Goal: Task Accomplishment & Management: Use online tool/utility

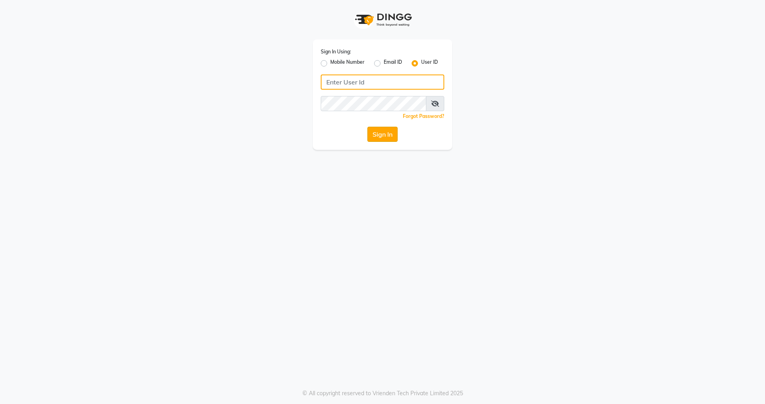
type input "nirrvana"
click at [386, 133] on button "Sign In" at bounding box center [383, 134] width 30 height 15
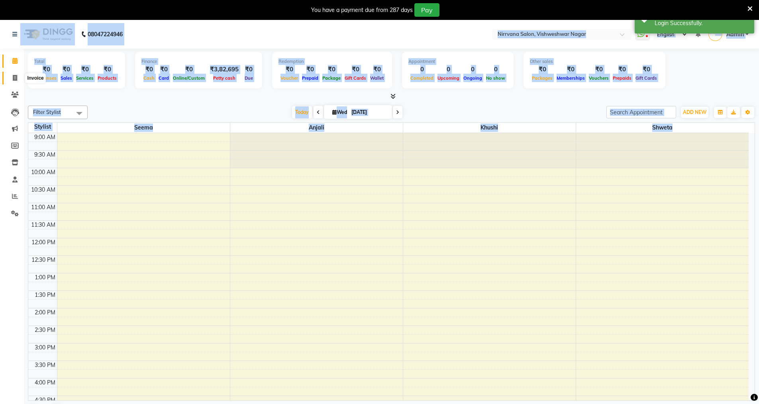
click at [10, 77] on span at bounding box center [15, 78] width 14 height 9
select select "7167"
select select "service"
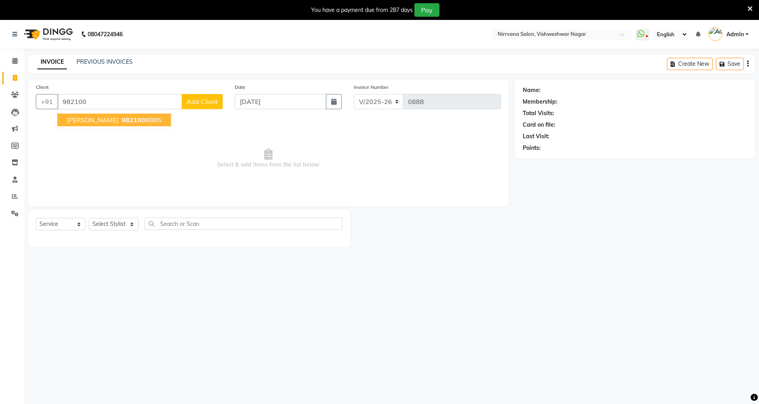
click at [77, 122] on span "[PERSON_NAME]" at bounding box center [92, 120] width 51 height 8
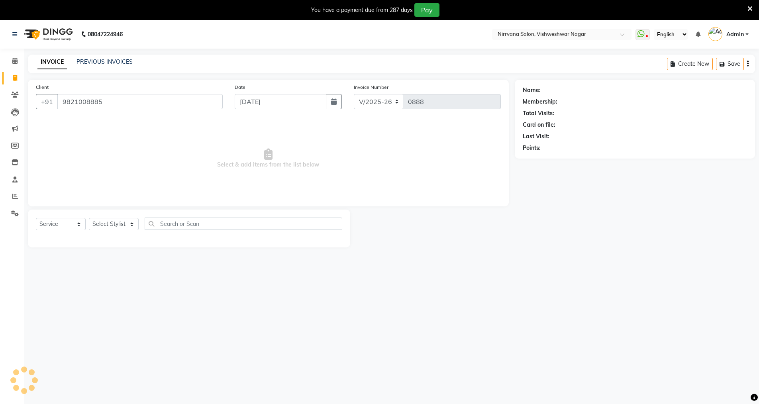
type input "9821008885"
select select "1: Object"
click at [111, 102] on input "9821008885" at bounding box center [139, 101] width 165 height 15
type input "9"
